Goal: Information Seeking & Learning: Learn about a topic

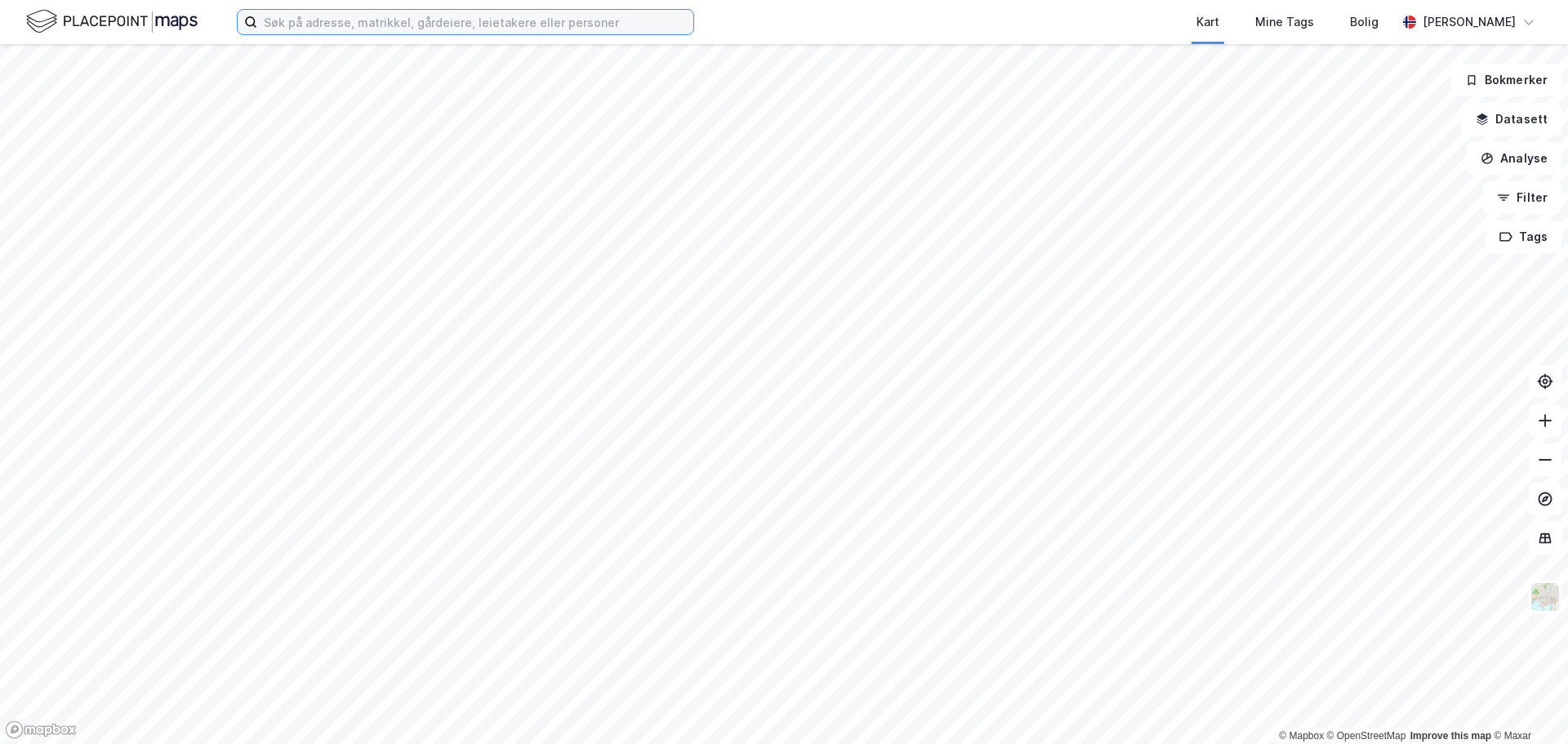
click at [563, 19] on input at bounding box center [475, 22] width 436 height 25
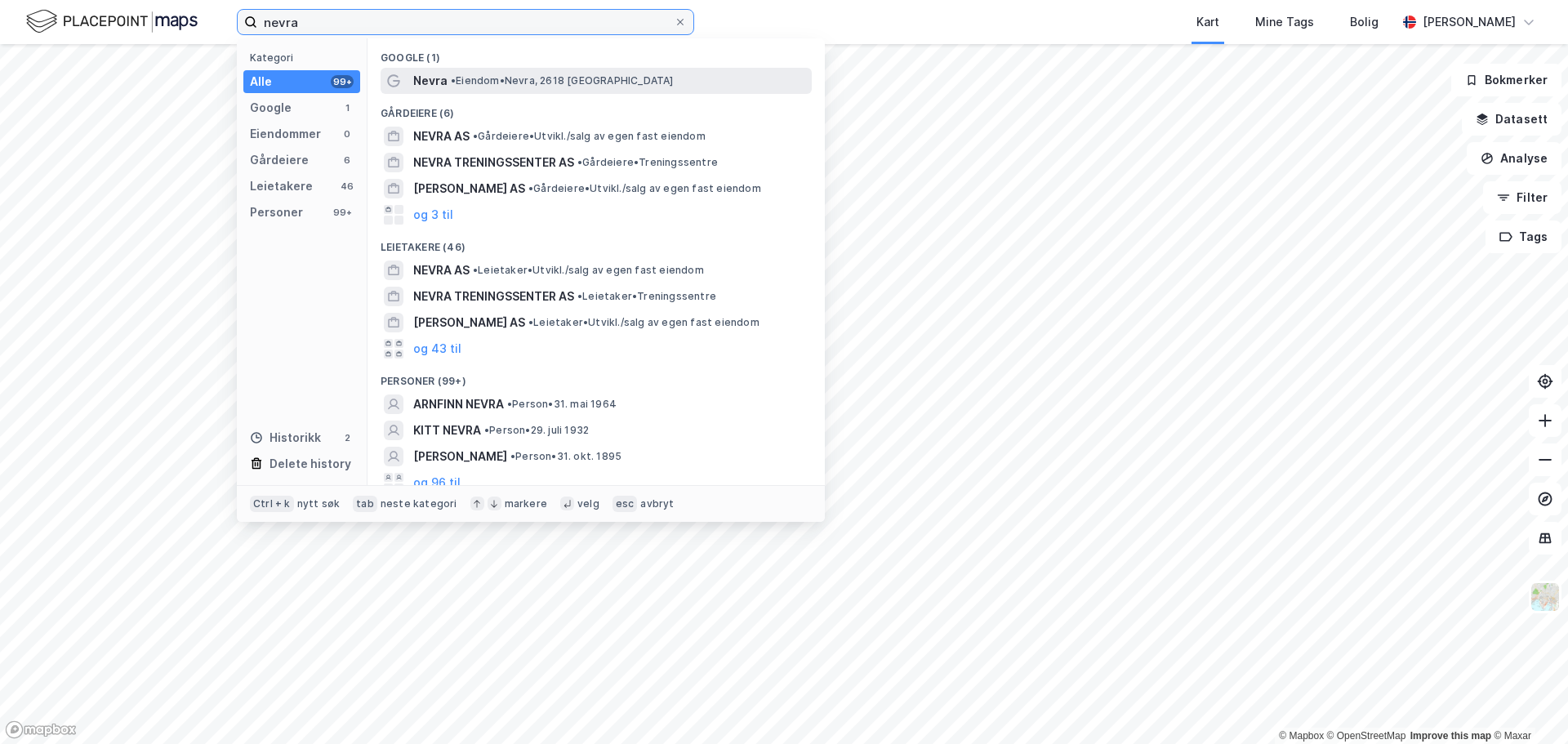
type input "nevra"
click at [453, 78] on span "•" at bounding box center [452, 80] width 5 height 12
